Goal: Task Accomplishment & Management: Complete application form

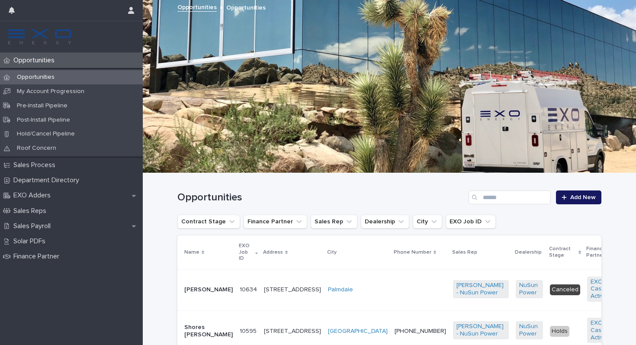
click at [588, 194] on span "Add New" at bounding box center [584, 197] width 26 height 6
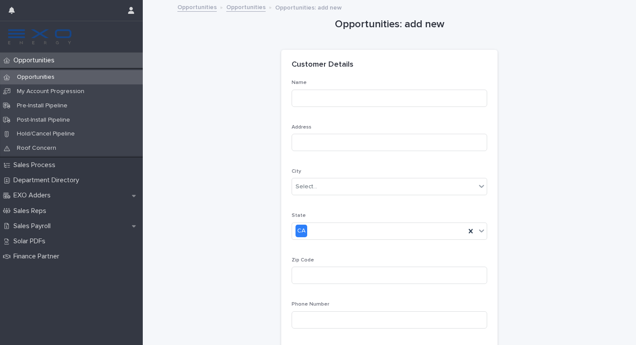
click at [203, 6] on link "Opportunities" at bounding box center [196, 7] width 39 height 10
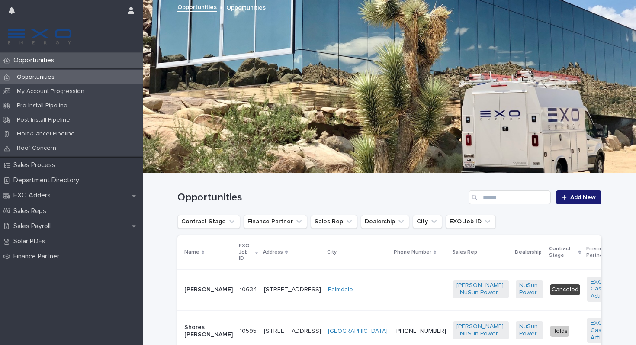
click at [52, 63] on p "Opportunities" at bounding box center [36, 60] width 52 height 8
click at [66, 161] on div "Sales Process" at bounding box center [71, 165] width 143 height 15
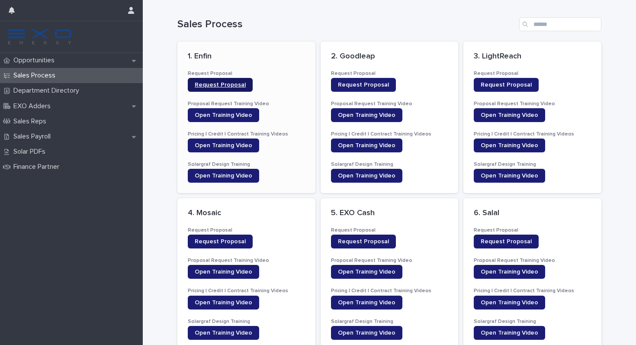
click at [231, 87] on link "Request Proposal" at bounding box center [220, 85] width 65 height 14
click at [58, 64] on p "Opportunities" at bounding box center [36, 60] width 52 height 8
